Goal: Information Seeking & Learning: Compare options

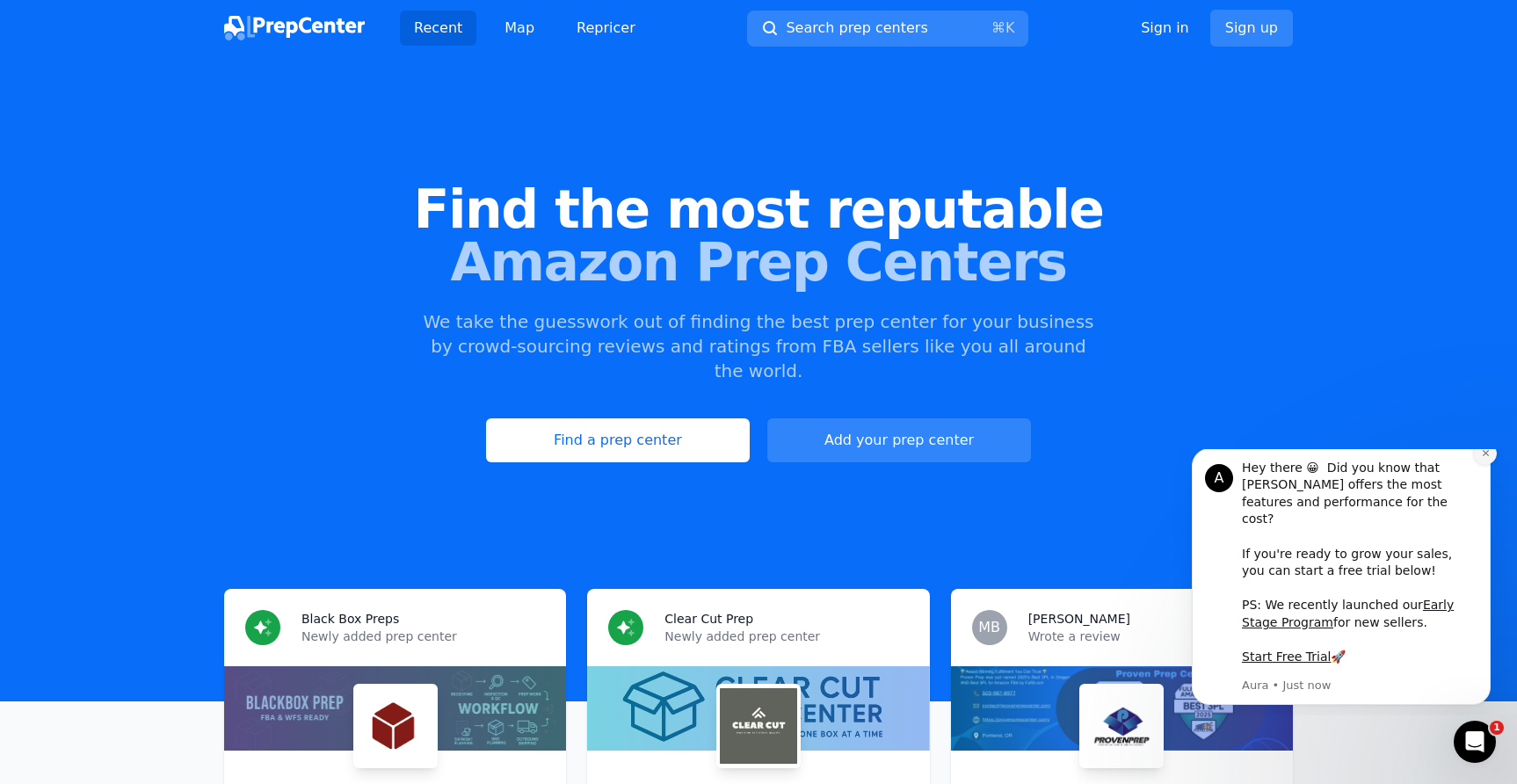
click at [1481, 457] on icon "Dismiss notification" at bounding box center [1485, 452] width 10 height 10
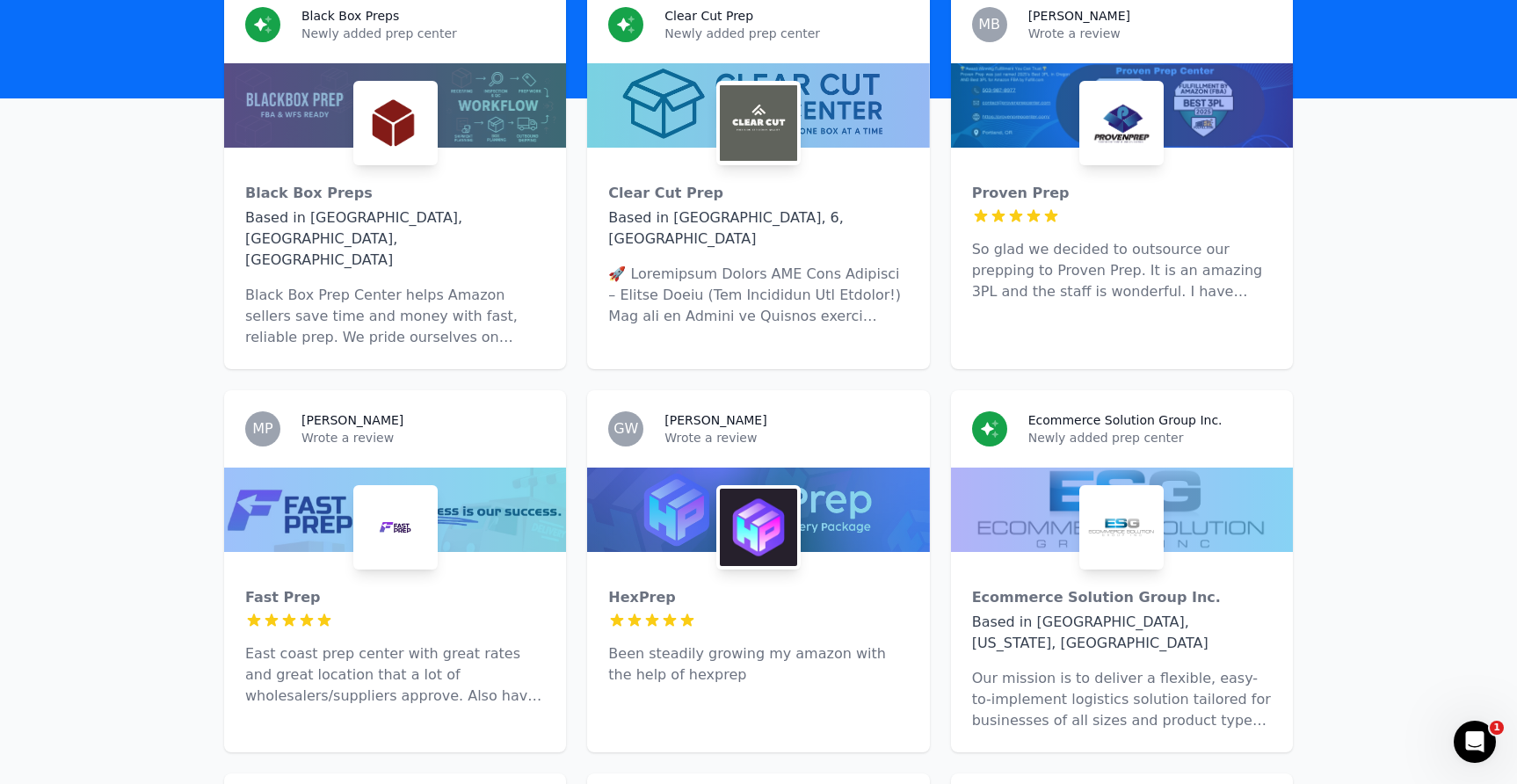
scroll to position [603, 0]
click at [744, 487] on img at bounding box center [758, 526] width 77 height 77
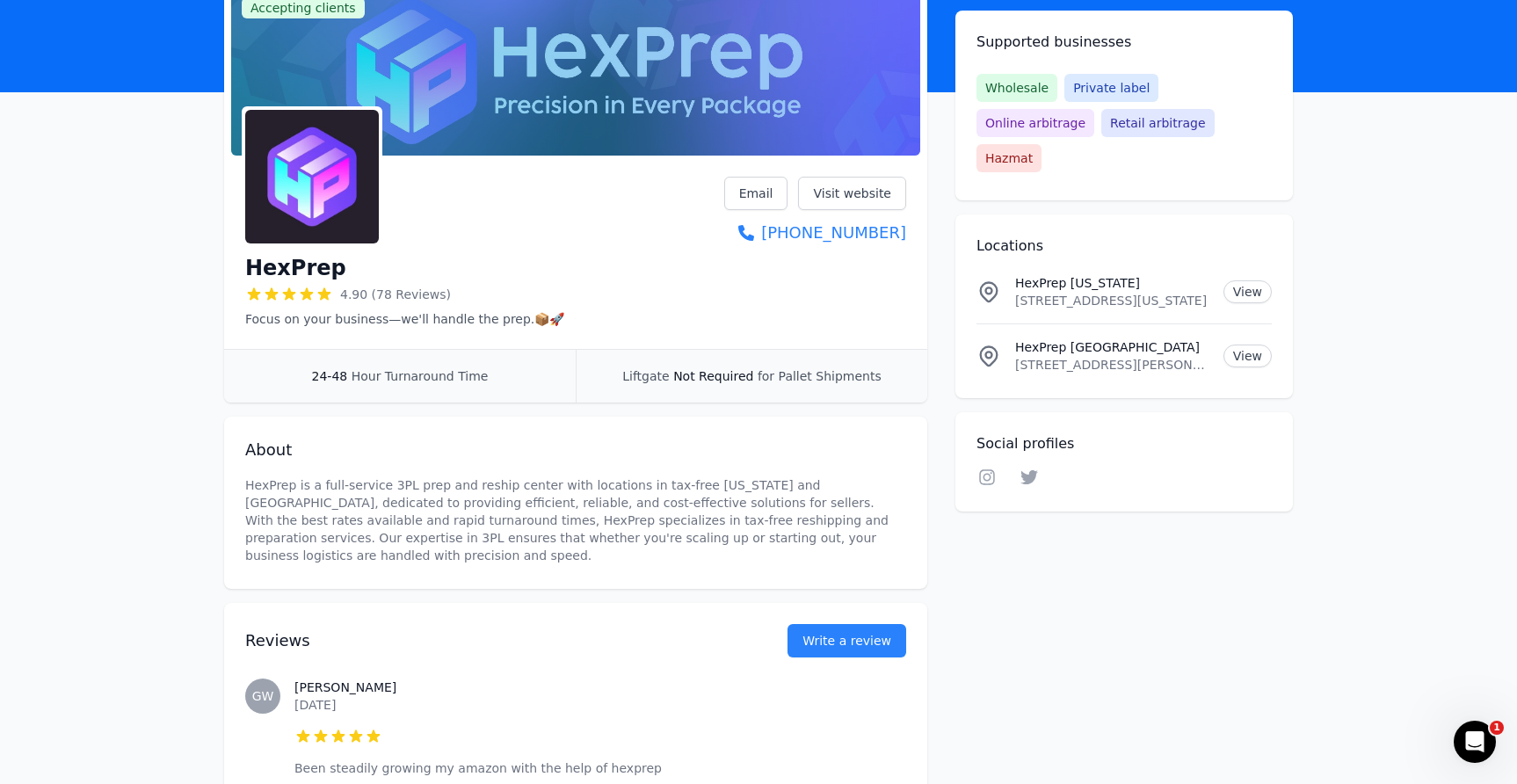
scroll to position [114, 0]
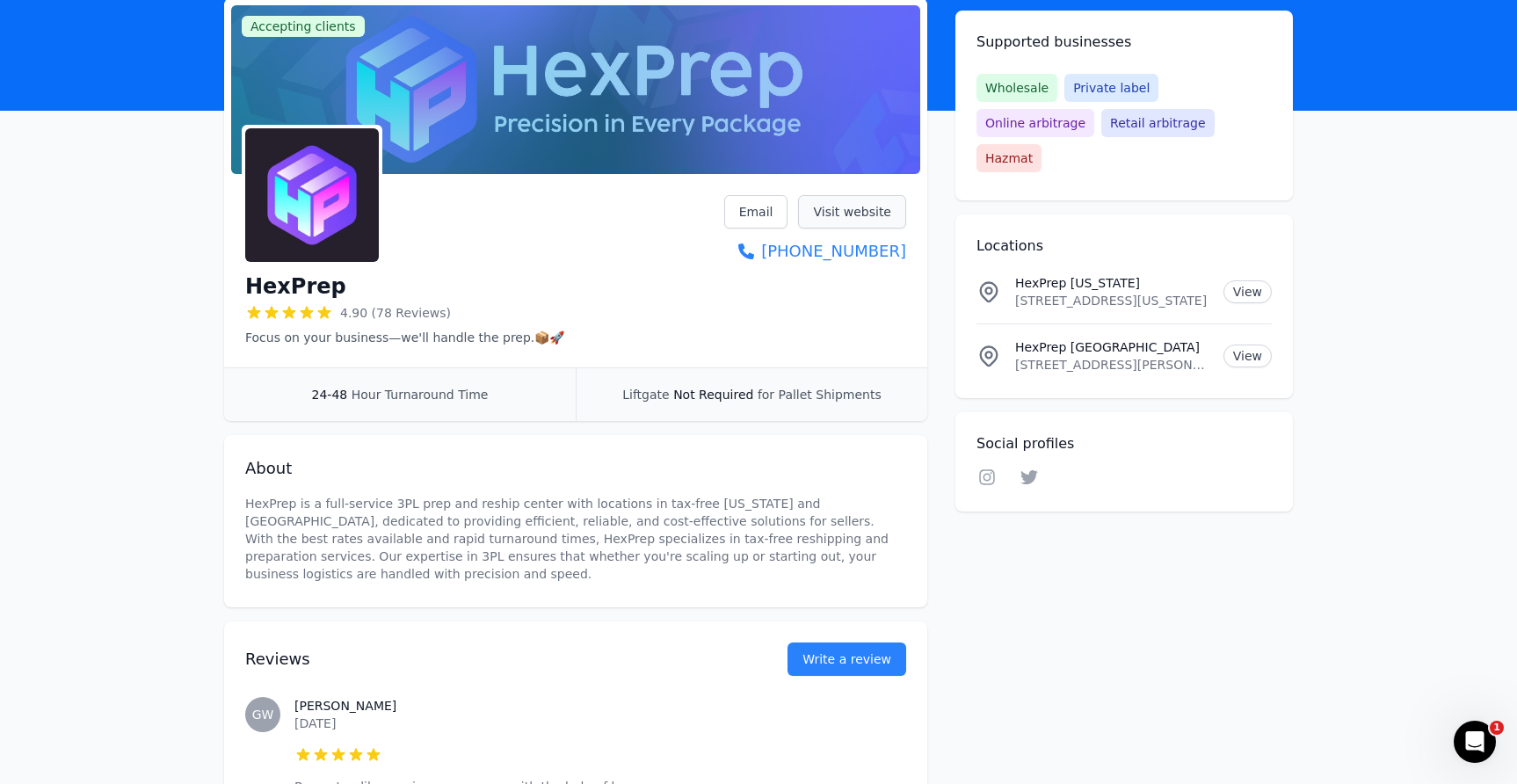
click at [857, 211] on link "Visit website" at bounding box center [852, 212] width 108 height 34
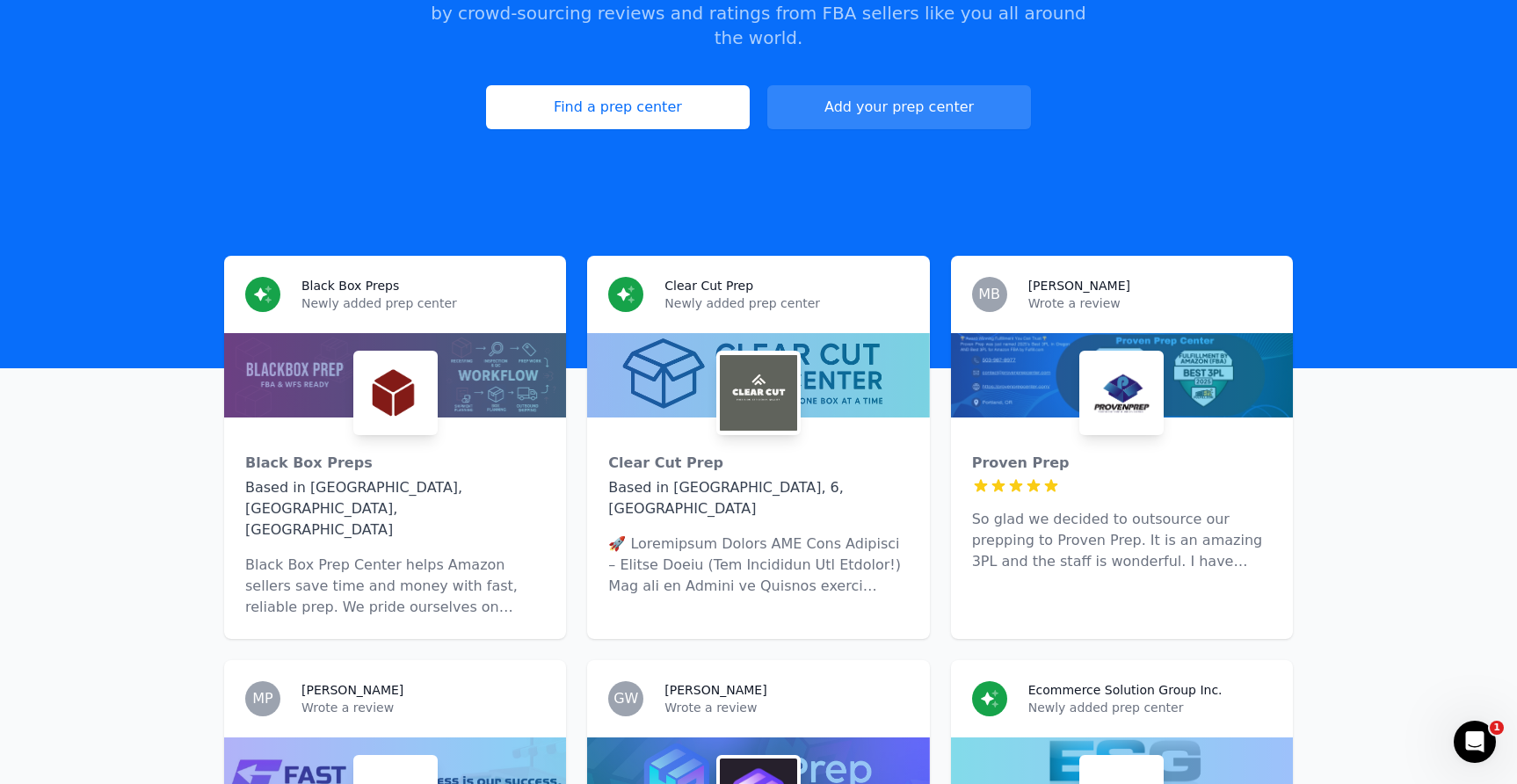
scroll to position [368, 0]
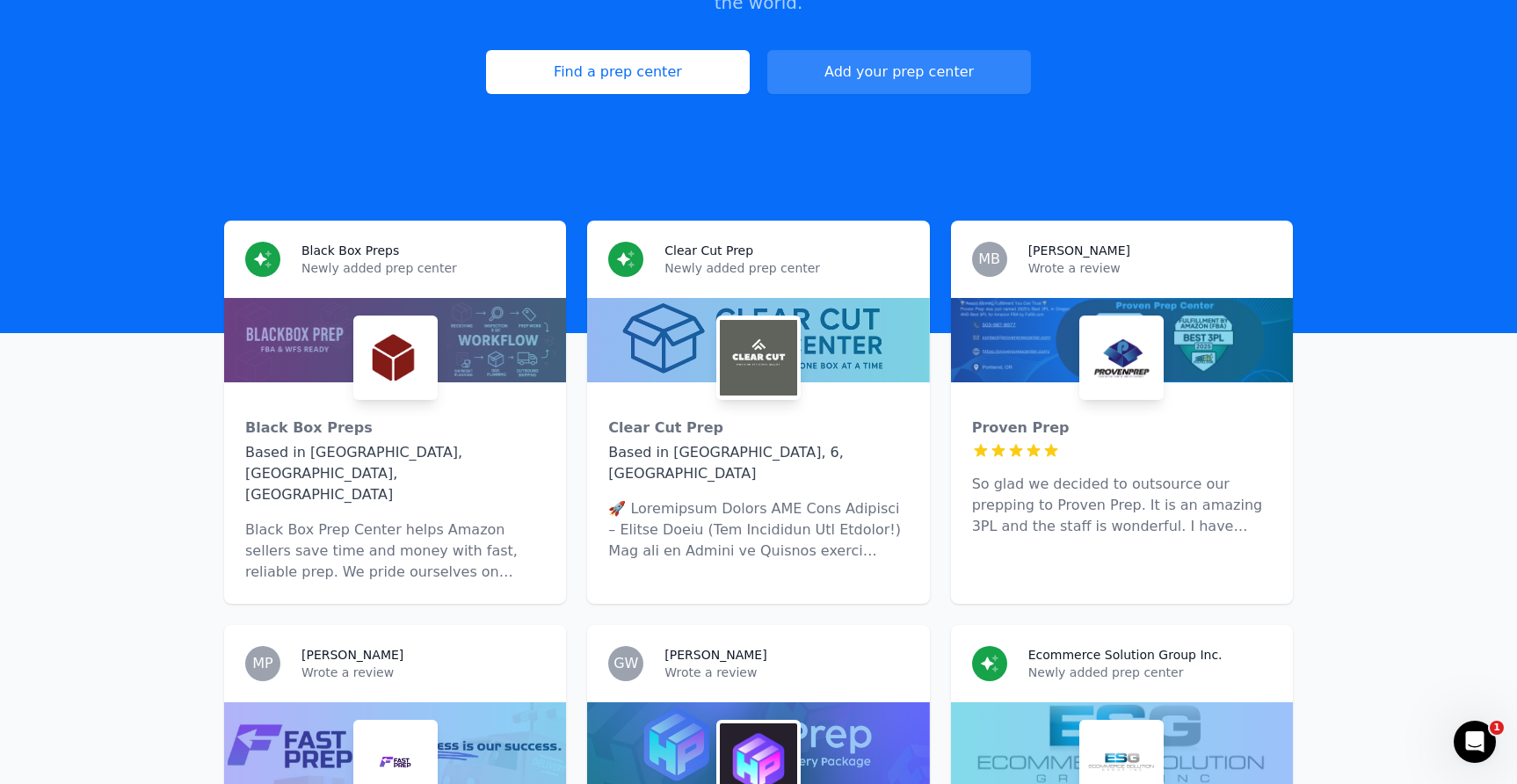
click at [359, 242] on h3 "Black Box Preps" at bounding box center [350, 250] width 98 height 17
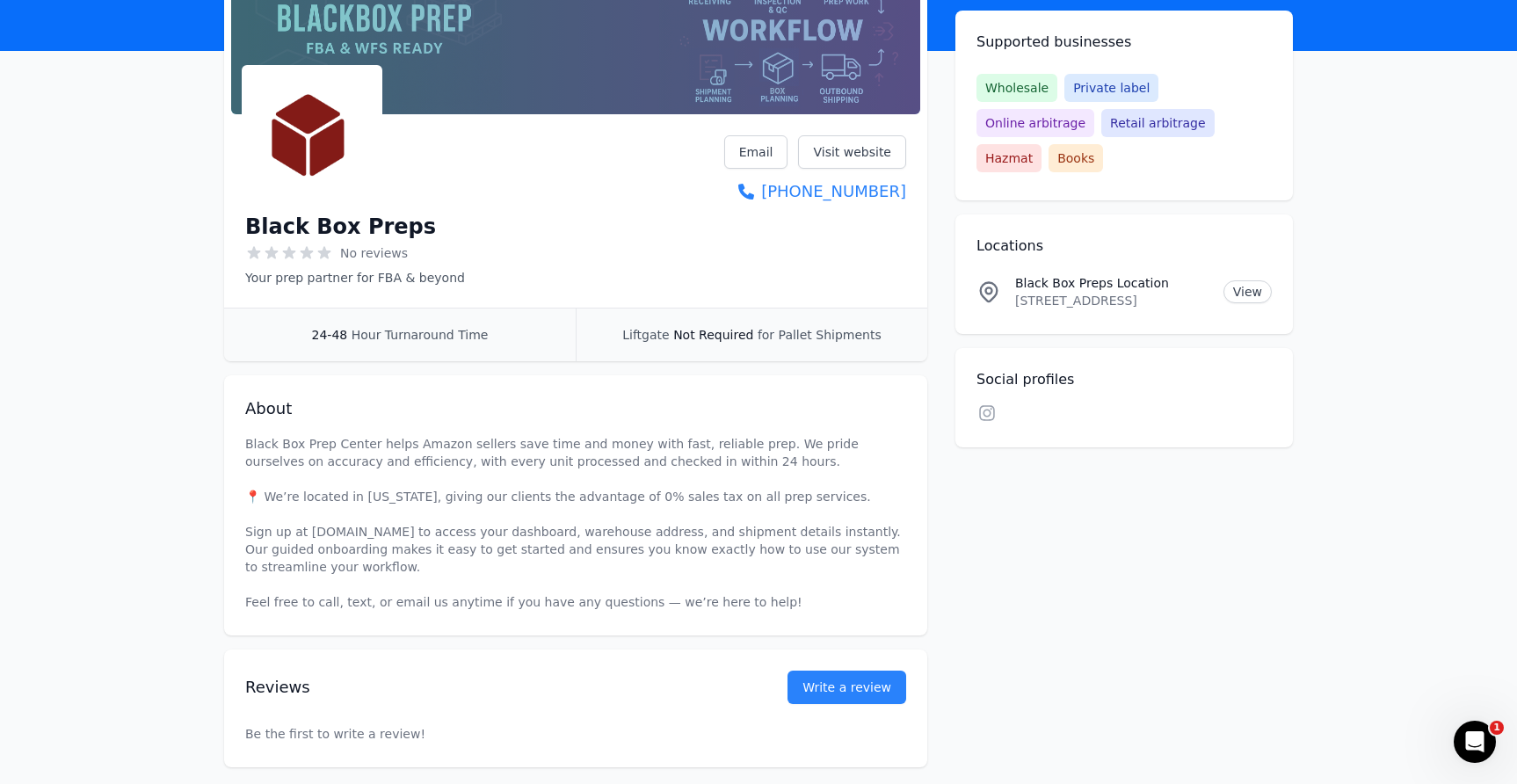
scroll to position [263, 0]
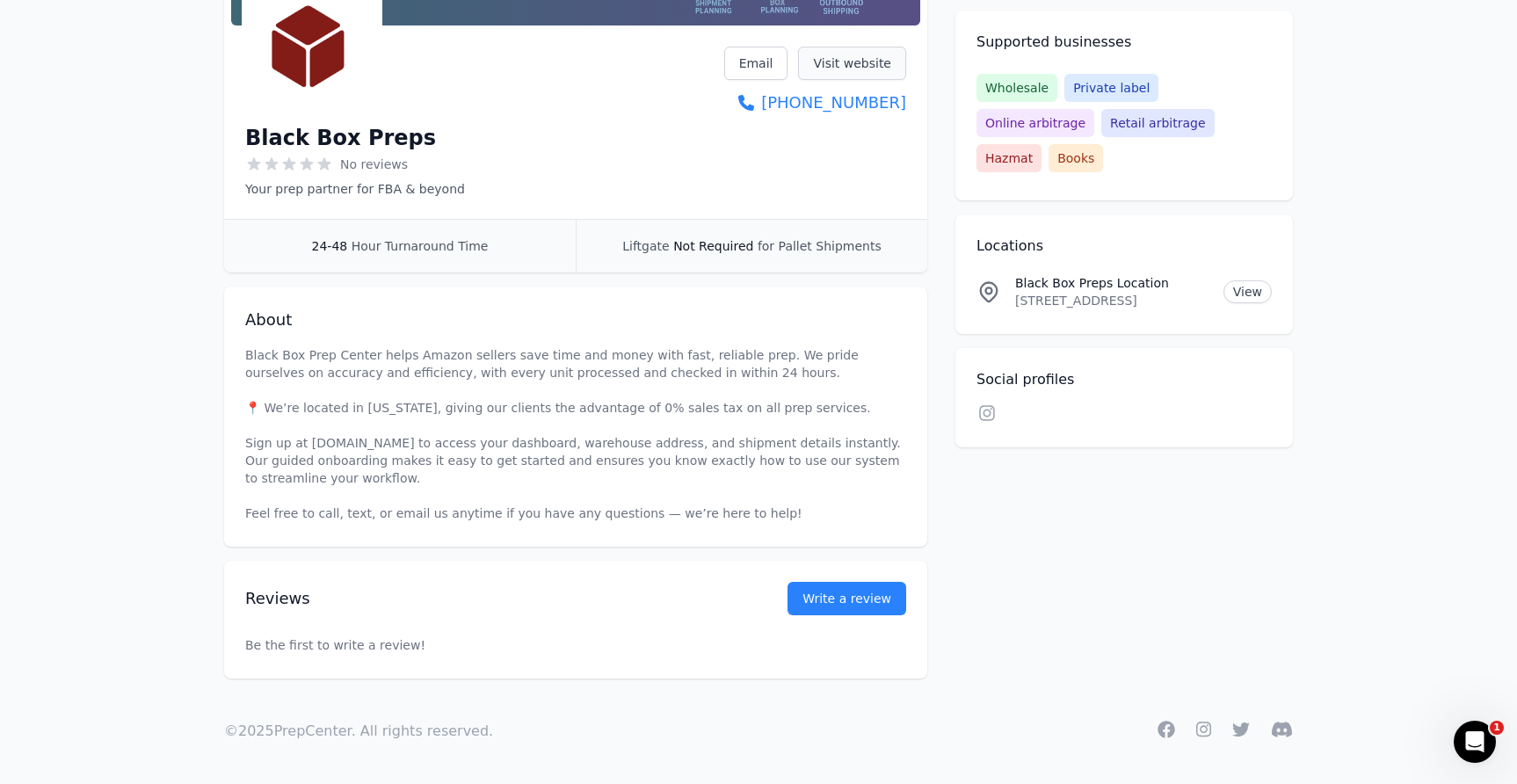
click at [859, 69] on link "Visit website" at bounding box center [852, 63] width 108 height 34
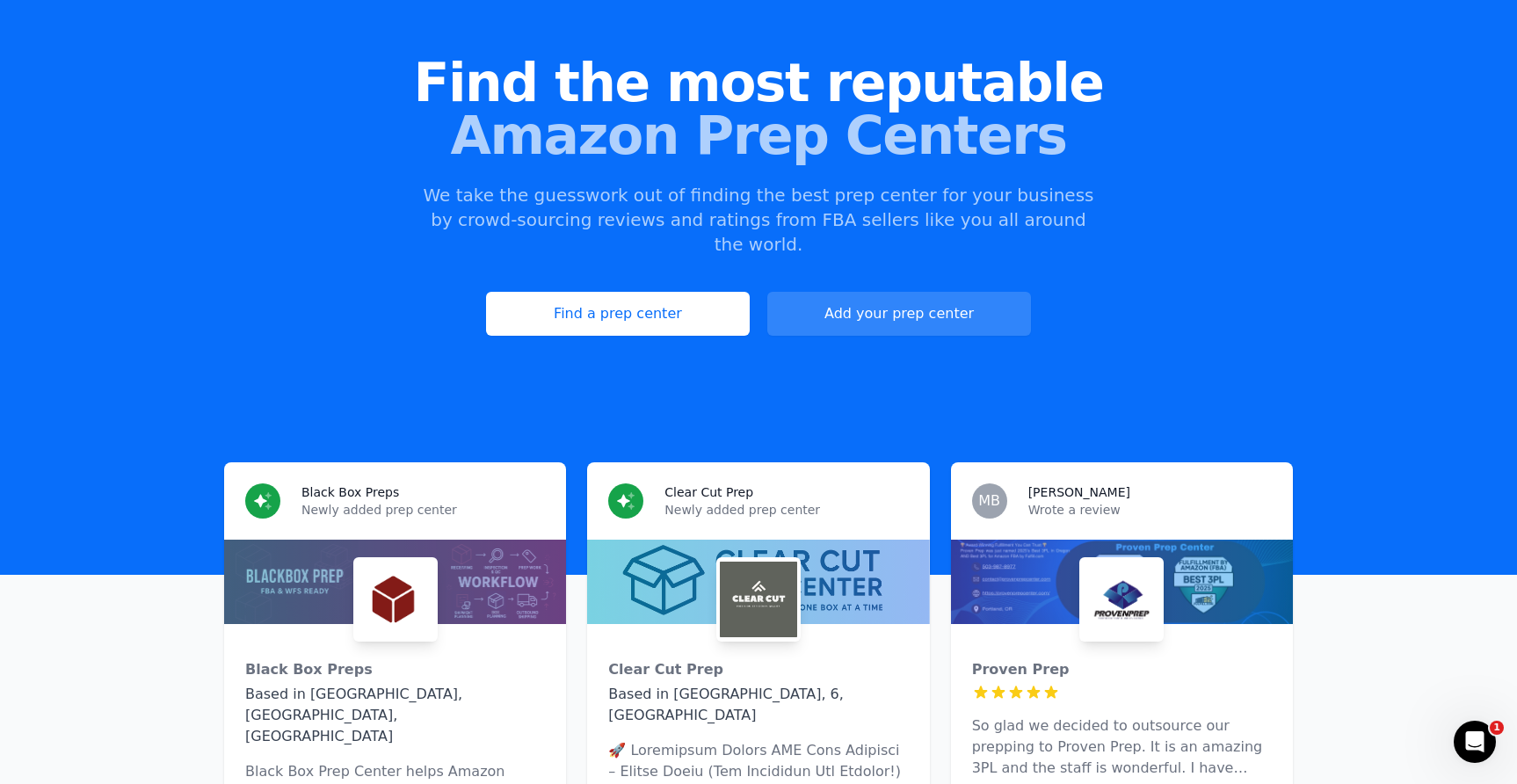
scroll to position [211, 0]
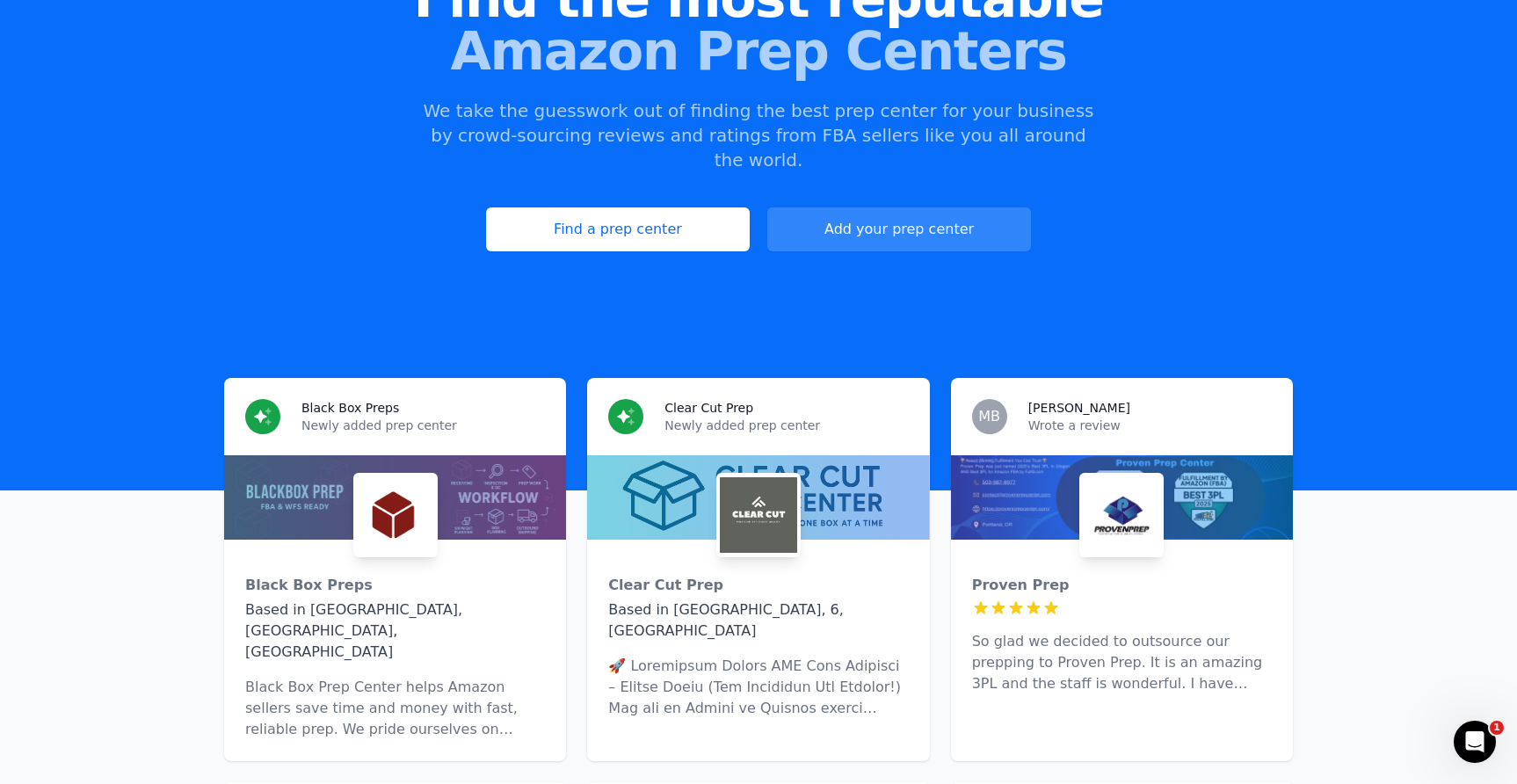
click at [1043, 478] on div at bounding box center [1122, 497] width 342 height 84
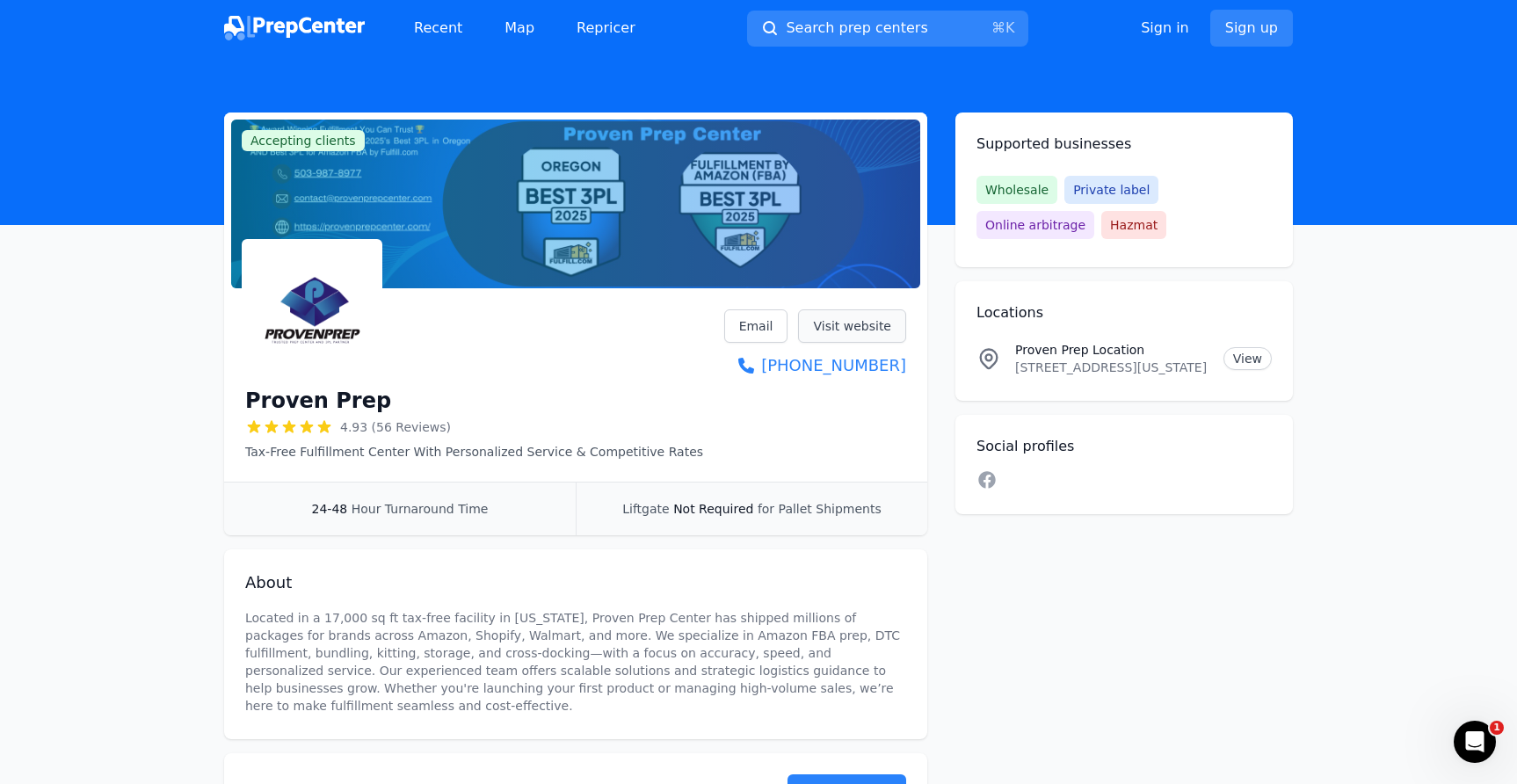
click at [849, 326] on link "Visit website" at bounding box center [852, 326] width 108 height 34
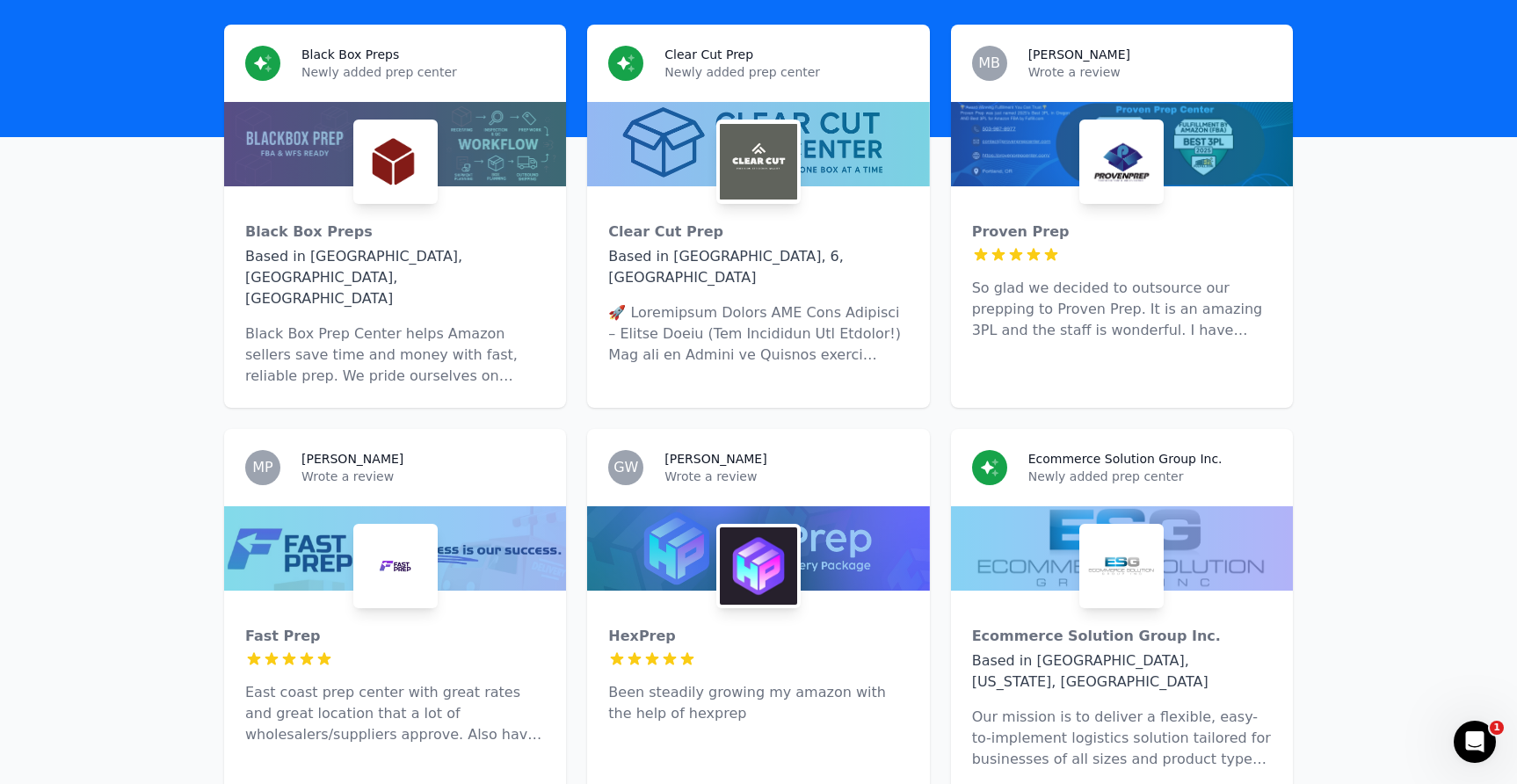
scroll to position [566, 0]
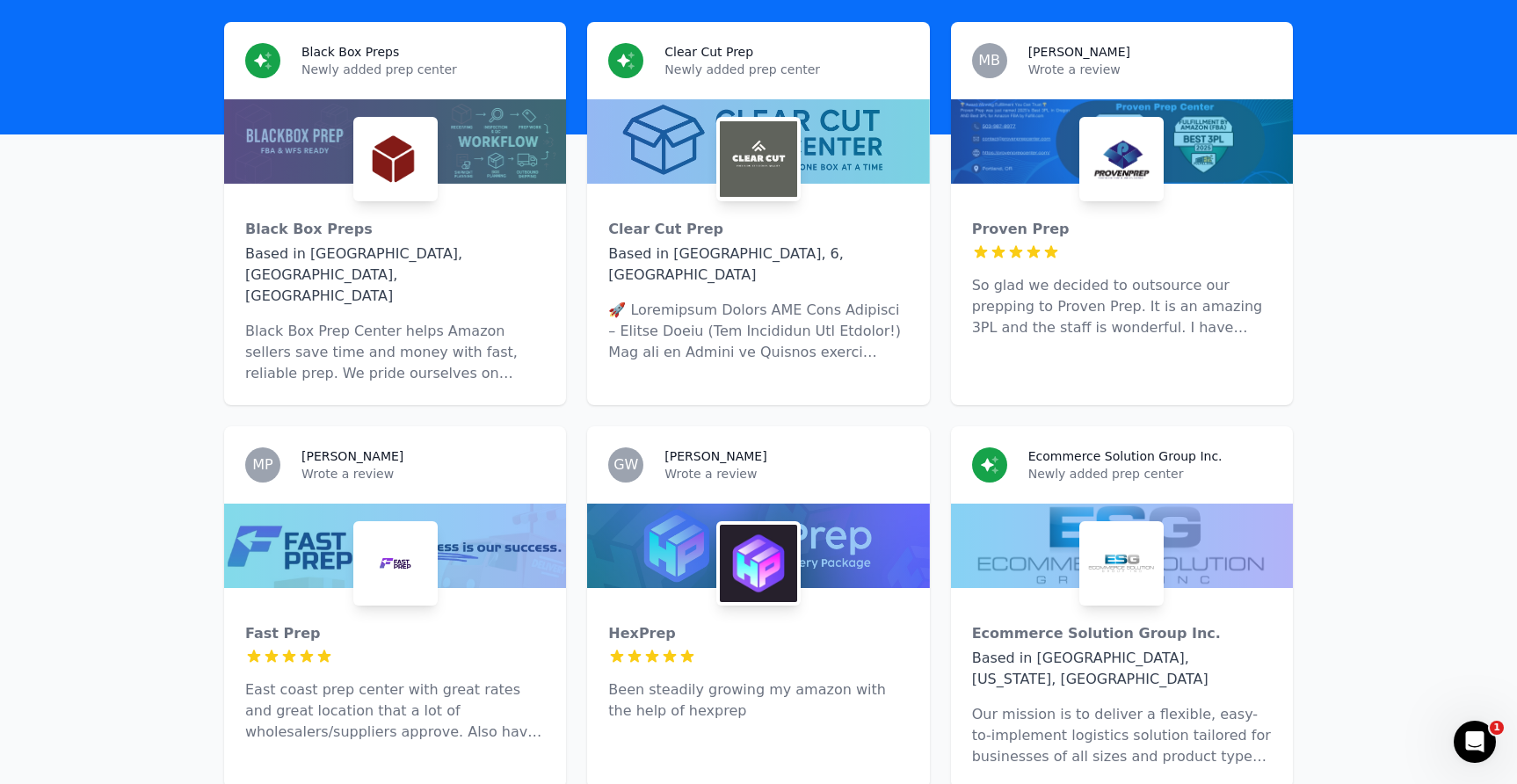
click at [302, 504] on div at bounding box center [395, 545] width 342 height 84
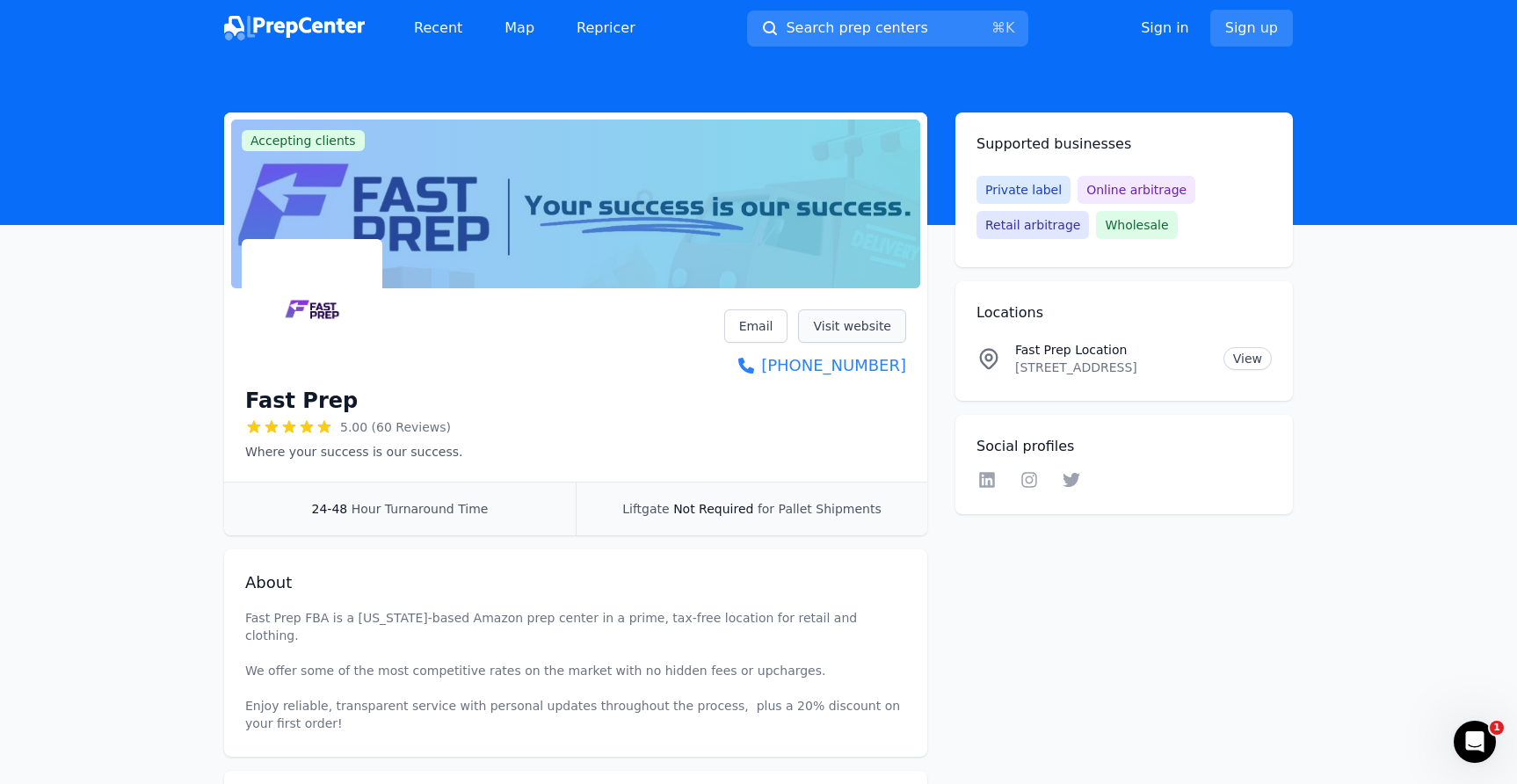
click at [875, 321] on link "Visit website" at bounding box center [852, 326] width 108 height 34
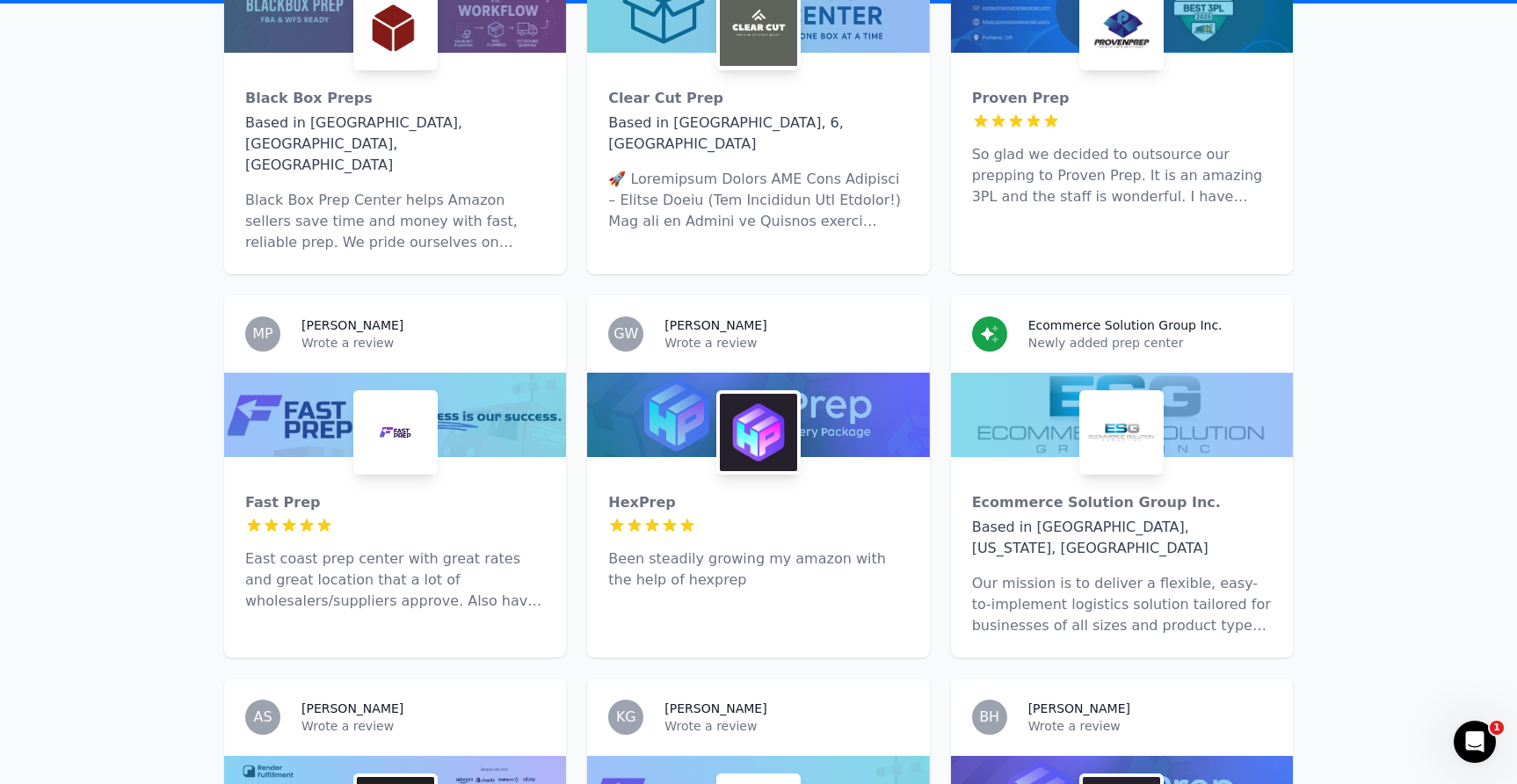
scroll to position [727, 0]
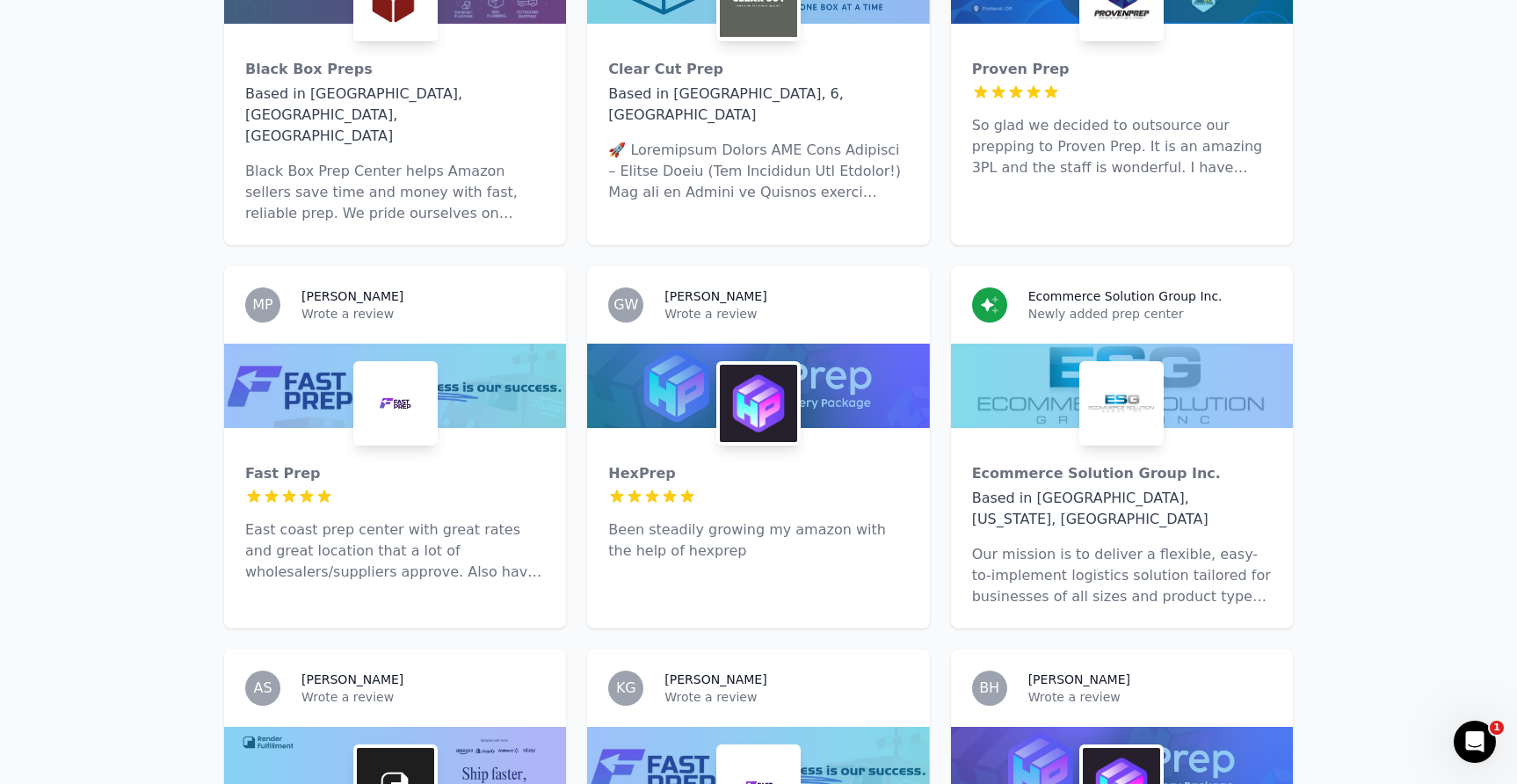
click at [1204, 305] on p "Newly added prep center" at bounding box center [1150, 313] width 244 height 17
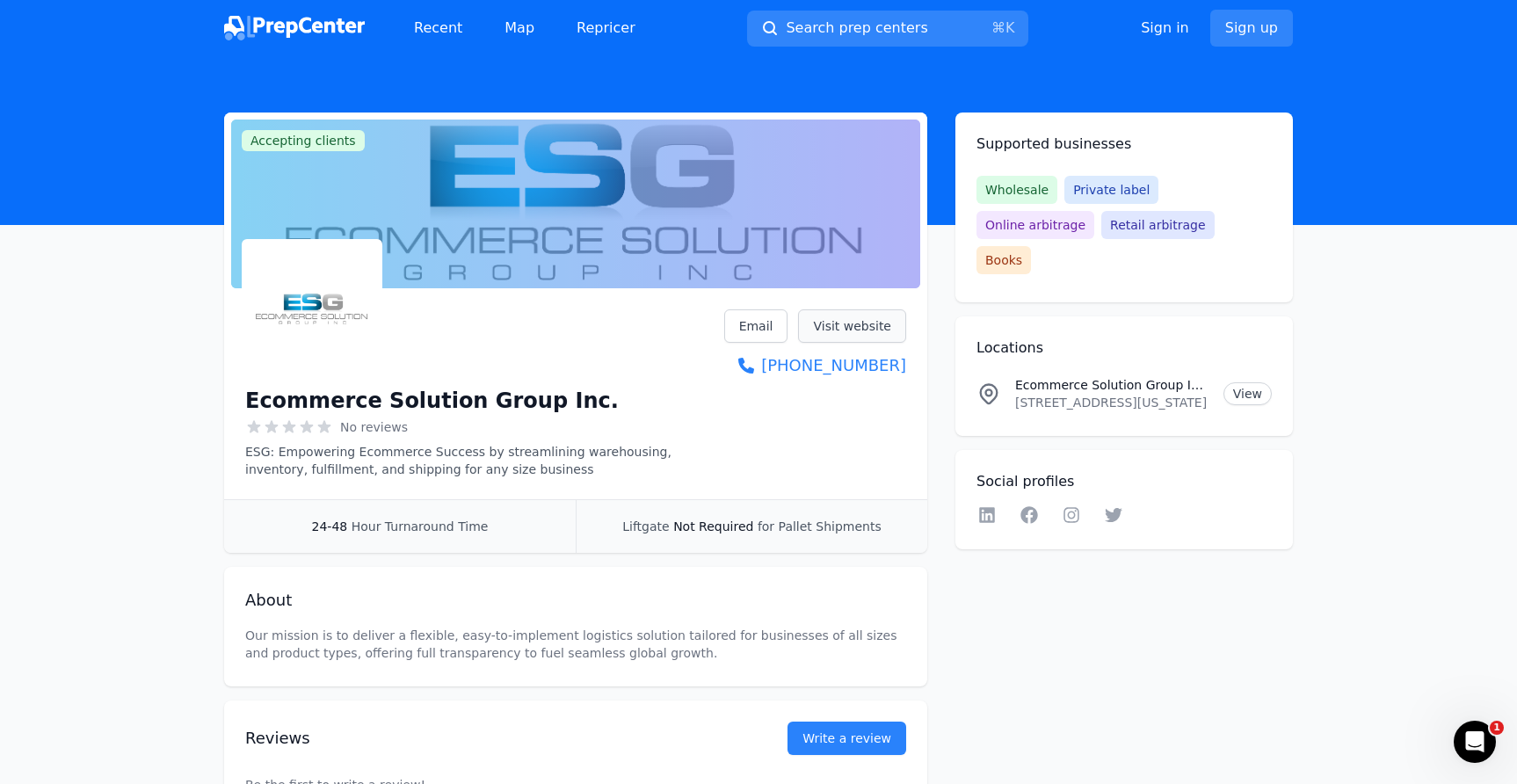
click at [884, 326] on link "Visit website" at bounding box center [852, 326] width 108 height 34
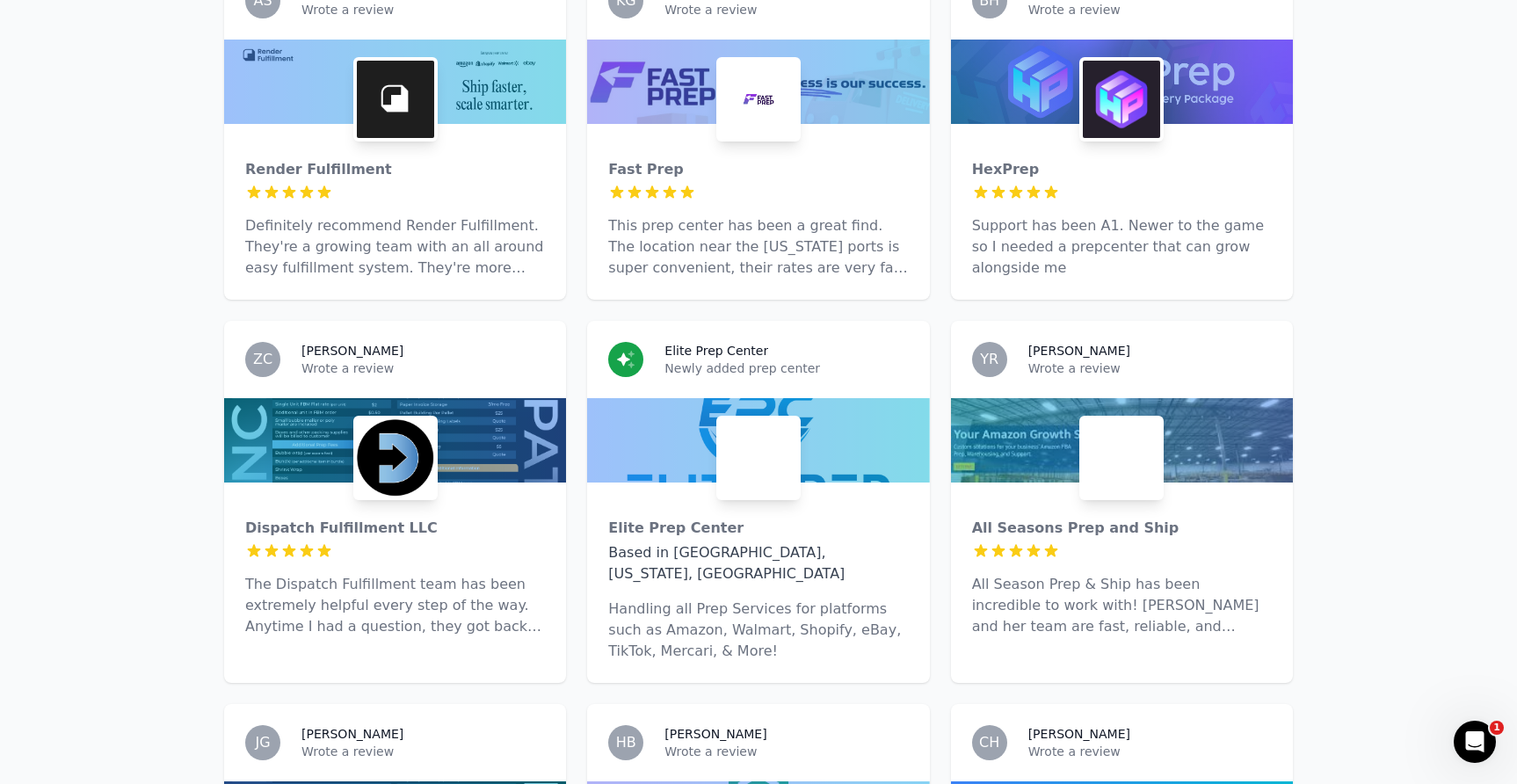
scroll to position [1418, 0]
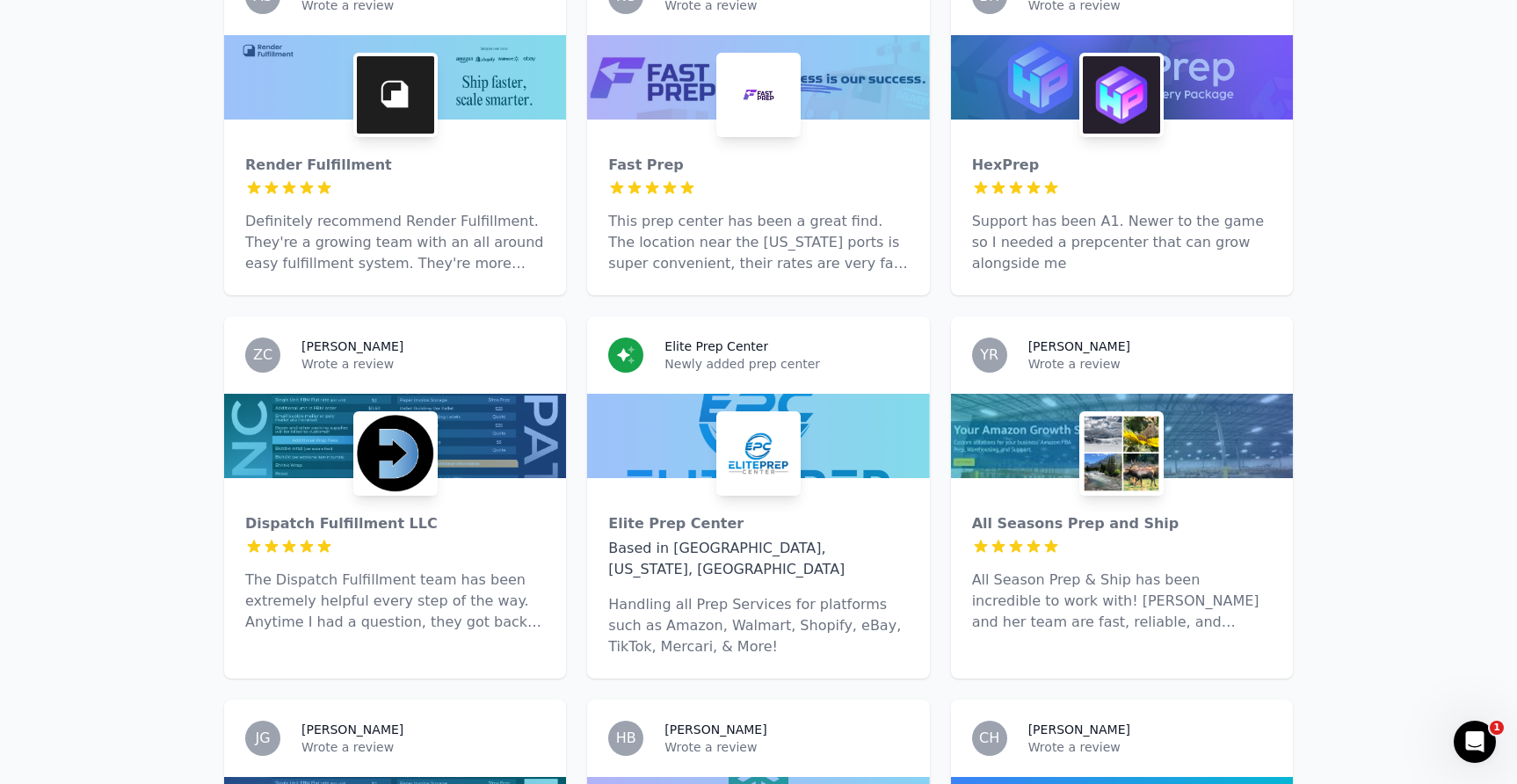
click at [441, 316] on div "ZC [PERSON_NAME] Wrote a review" at bounding box center [395, 355] width 342 height 77
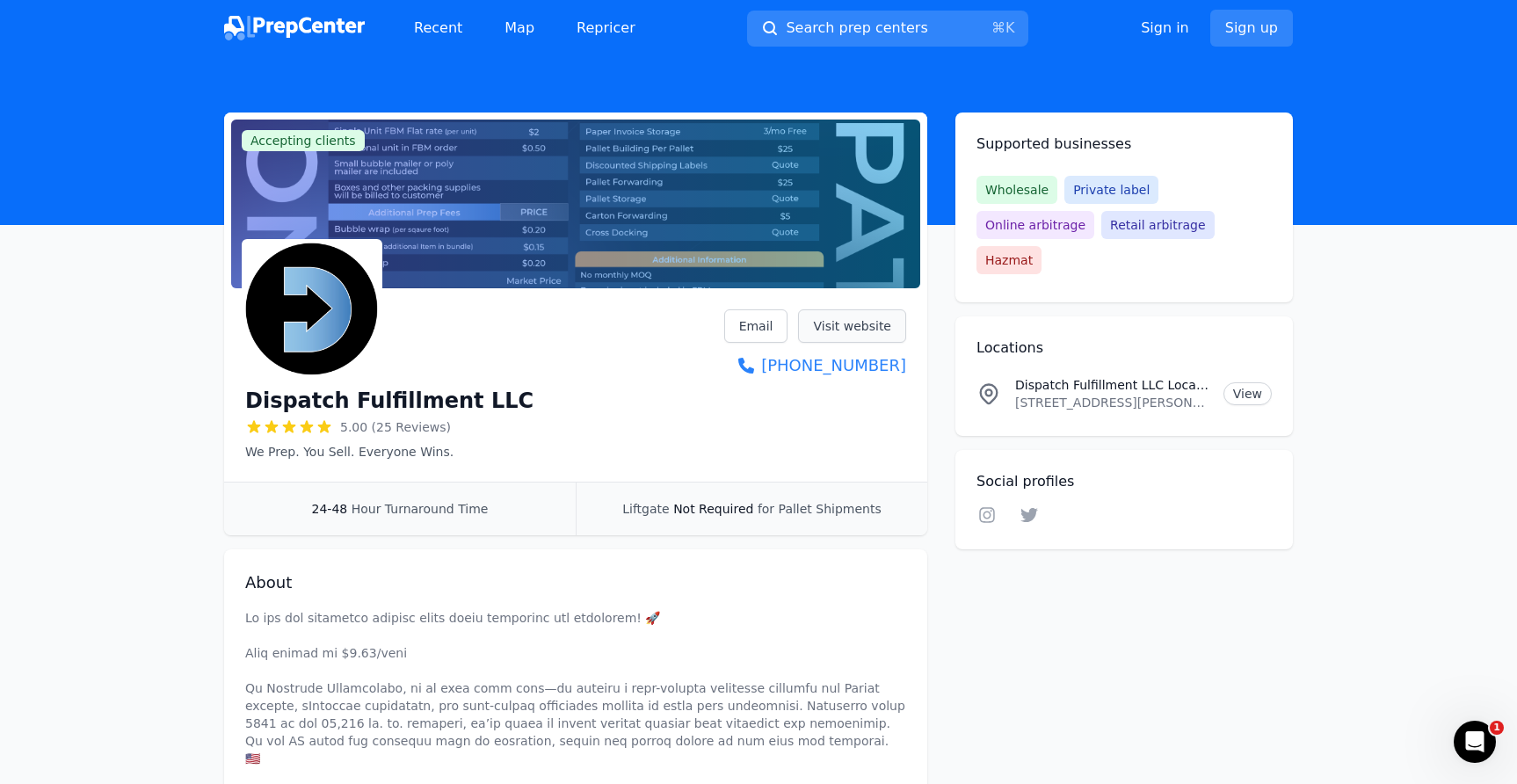
click at [839, 333] on link "Visit website" at bounding box center [852, 326] width 108 height 34
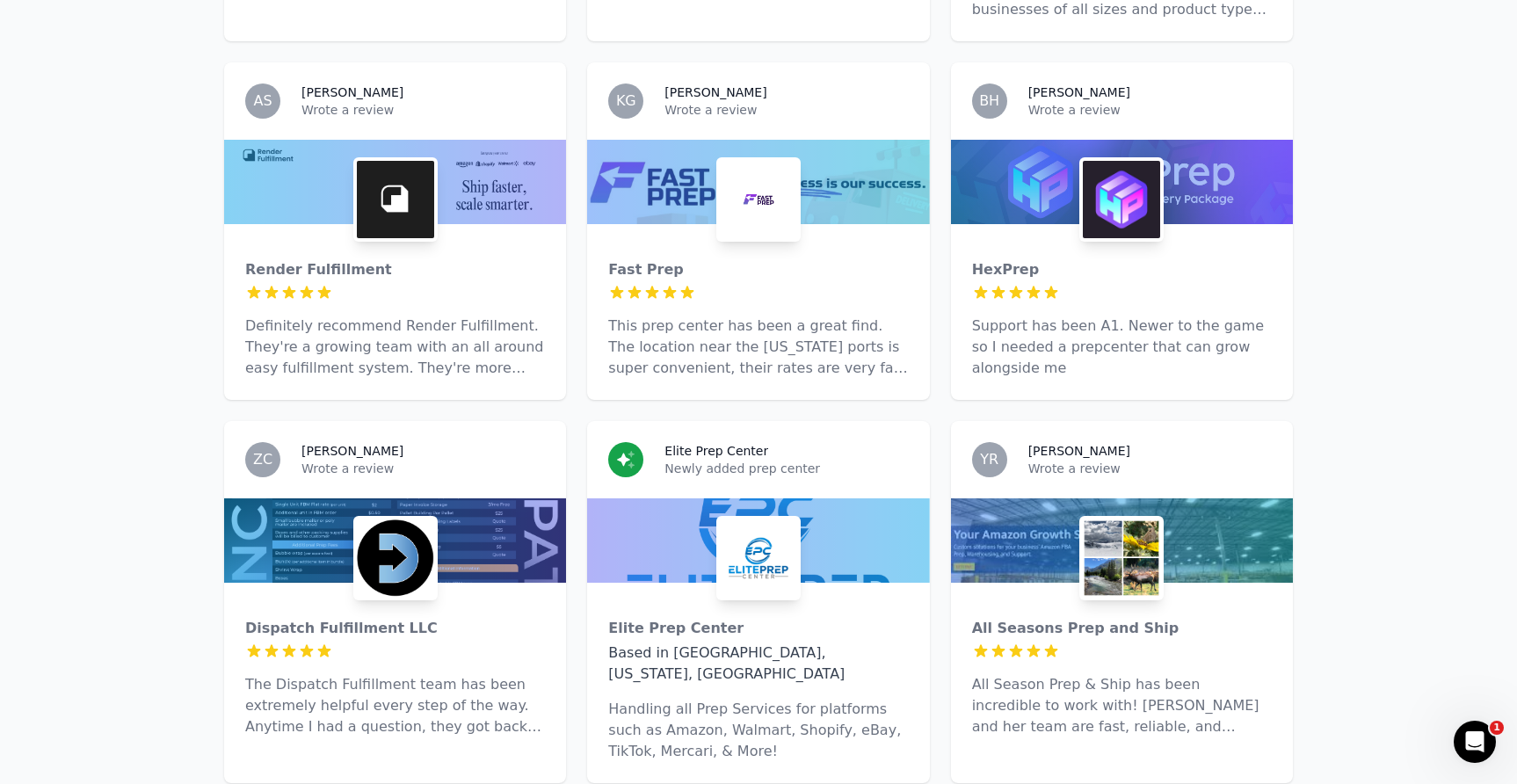
scroll to position [1321, 0]
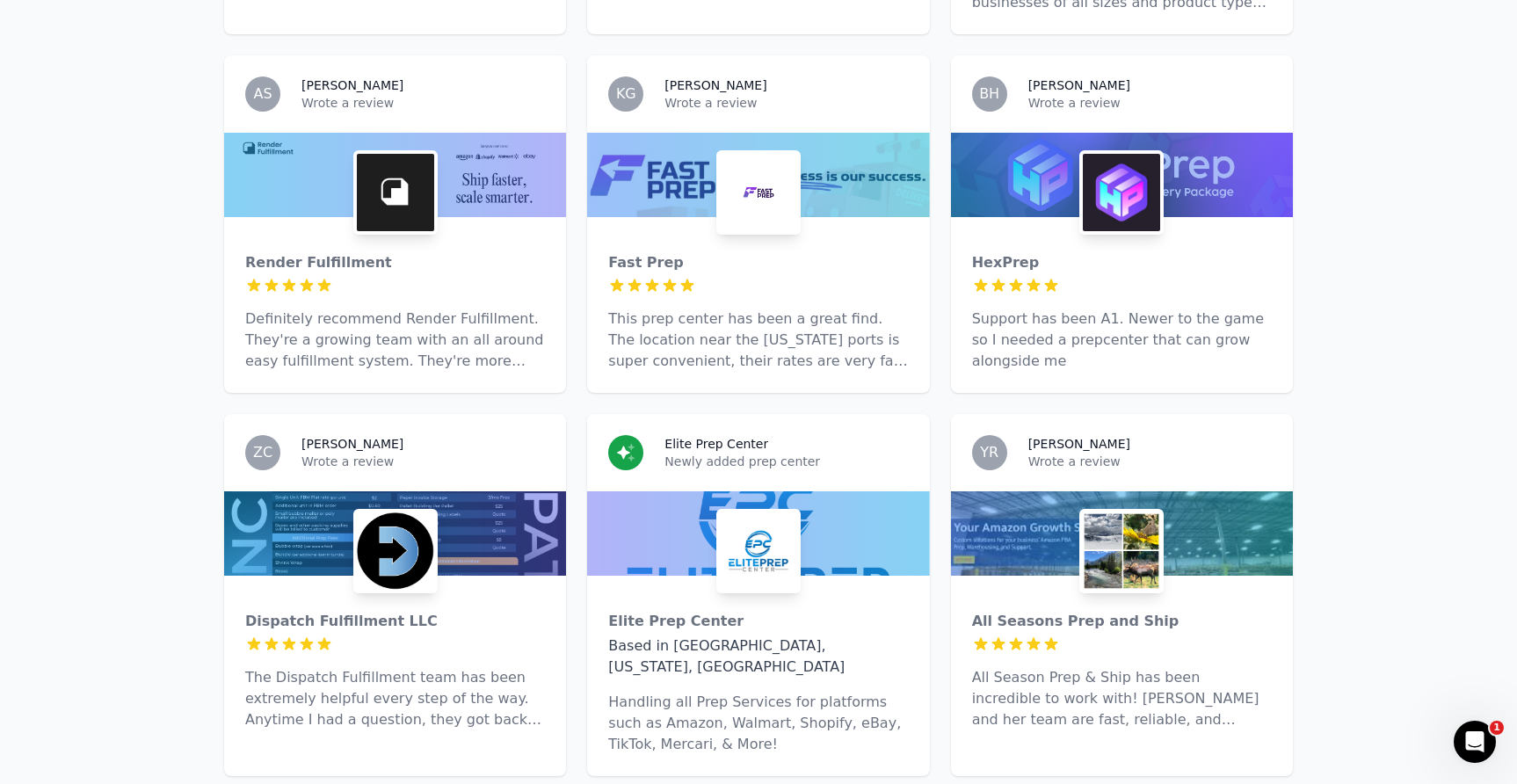
click at [1200, 452] on p "Wrote a review" at bounding box center [1150, 461] width 244 height 17
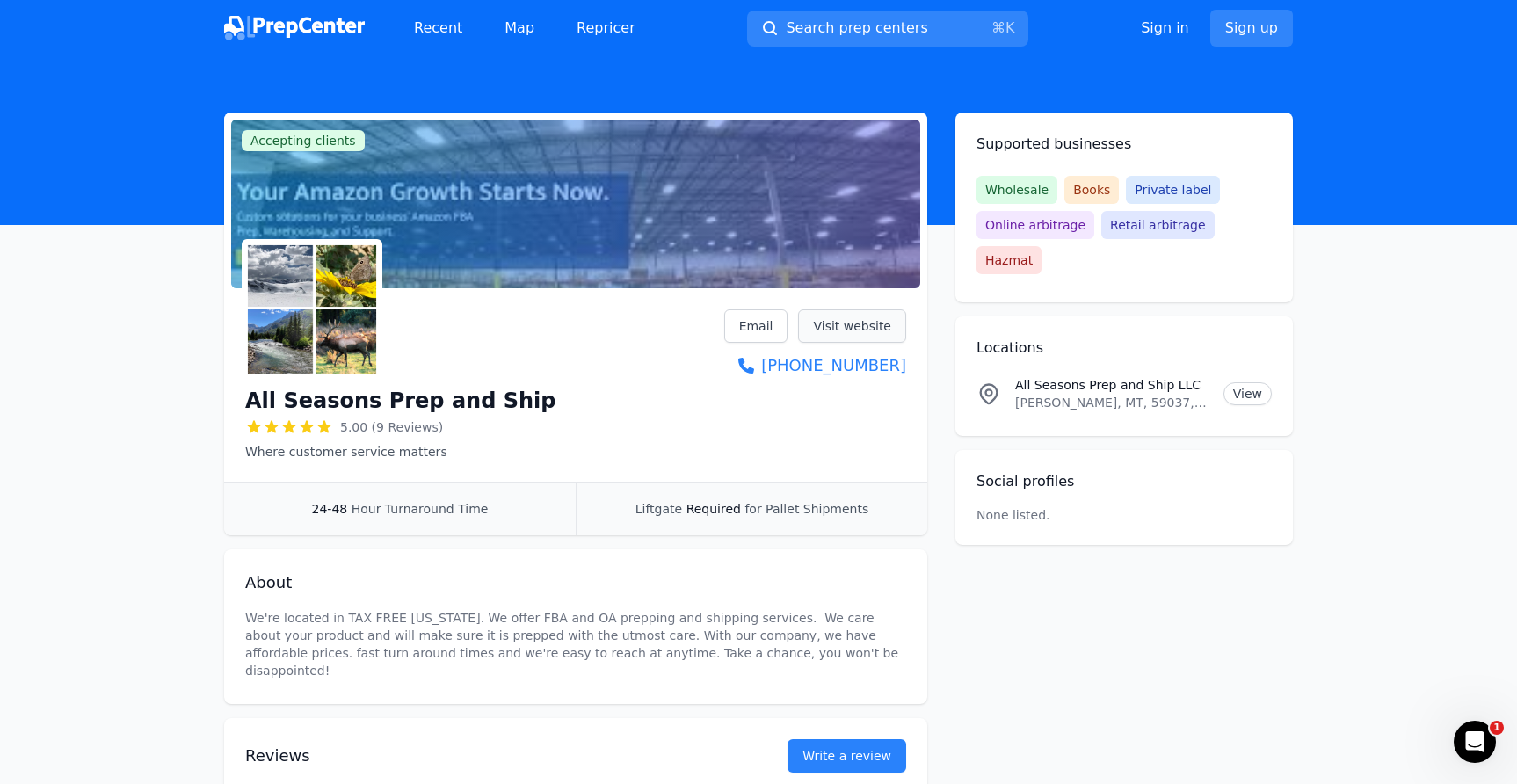
click at [850, 323] on link "Visit website" at bounding box center [852, 326] width 108 height 34
